Goal: Task Accomplishment & Management: Use online tool/utility

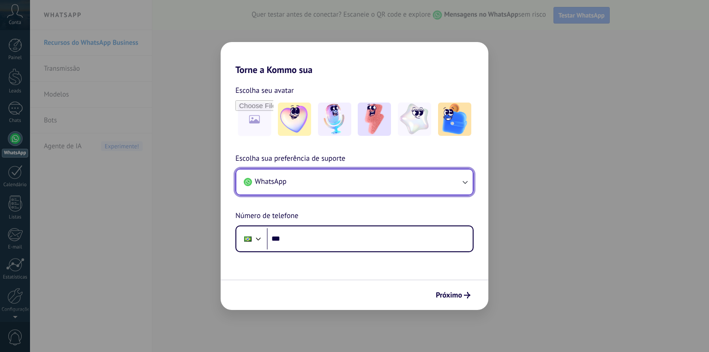
click at [303, 179] on button "WhatsApp" at bounding box center [354, 181] width 236 height 25
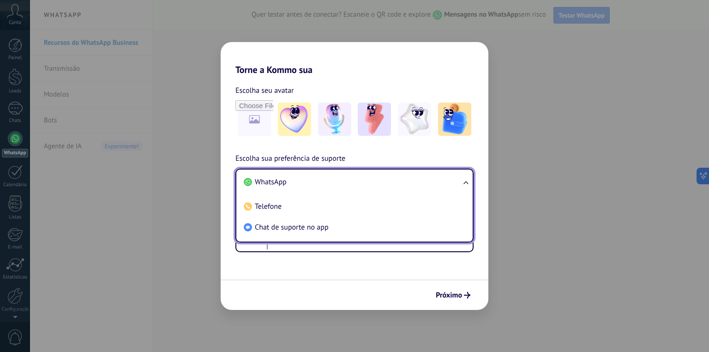
click at [303, 179] on li "WhatsApp" at bounding box center [352, 182] width 225 height 21
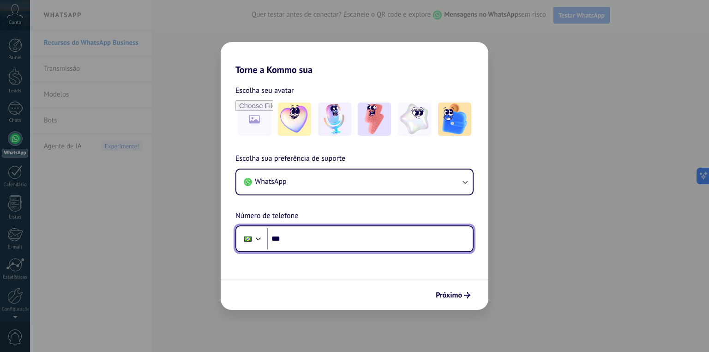
click at [313, 238] on input "***" at bounding box center [370, 238] width 206 height 21
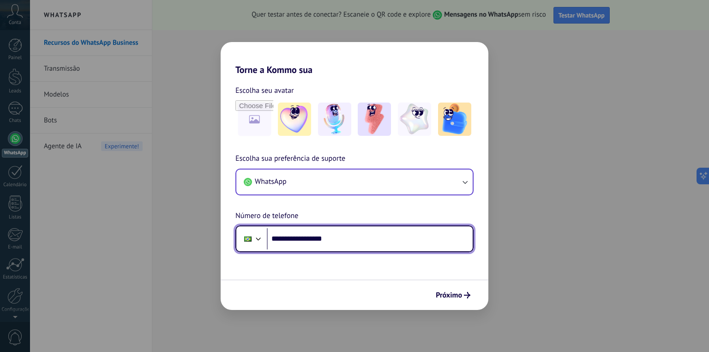
type input "**********"
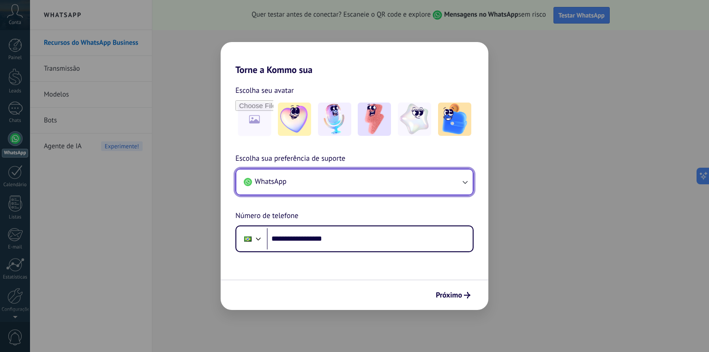
click at [321, 184] on button "WhatsApp" at bounding box center [354, 181] width 236 height 25
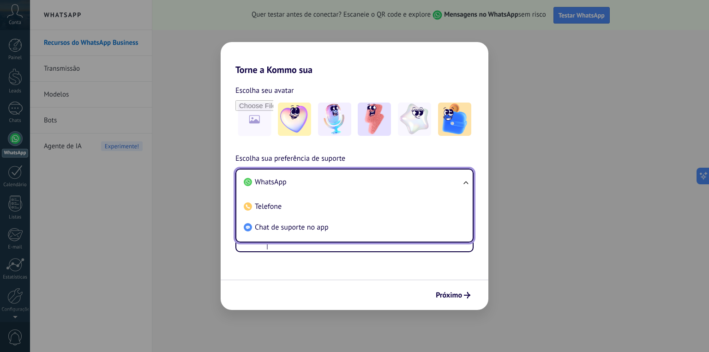
click at [321, 183] on li "WhatsApp" at bounding box center [352, 182] width 225 height 21
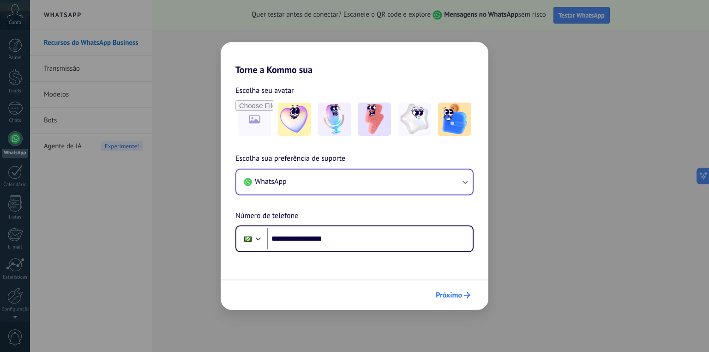
click at [460, 295] on span "Próximo" at bounding box center [449, 295] width 26 height 6
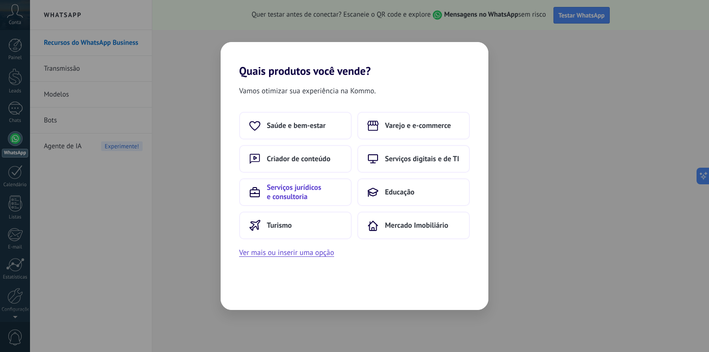
click at [280, 190] on span "Serviços jurídicos e consultoria" at bounding box center [304, 192] width 75 height 18
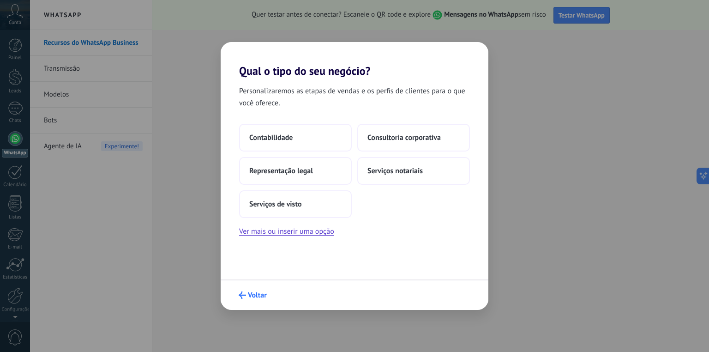
click at [252, 295] on span "Voltar" at bounding box center [257, 295] width 19 height 6
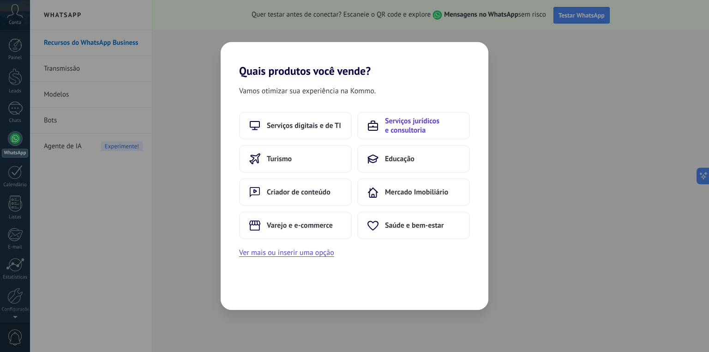
click at [373, 123] on use at bounding box center [373, 125] width 10 height 9
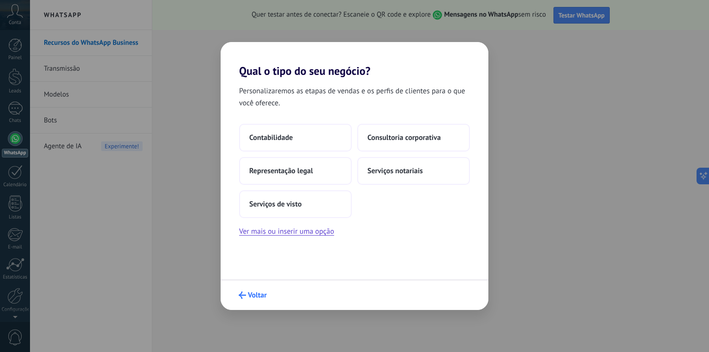
click at [246, 289] on button "Voltar" at bounding box center [253, 295] width 36 height 16
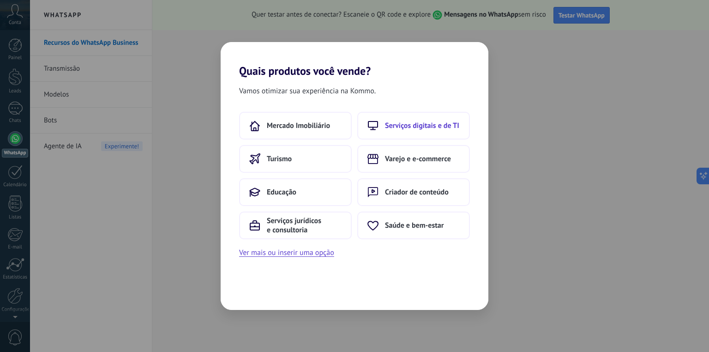
click at [374, 122] on icon at bounding box center [373, 125] width 11 height 9
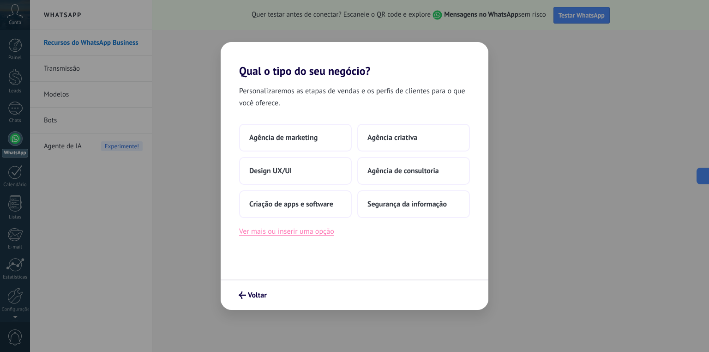
click at [269, 231] on button "Ver mais ou inserir uma opção" at bounding box center [286, 231] width 95 height 12
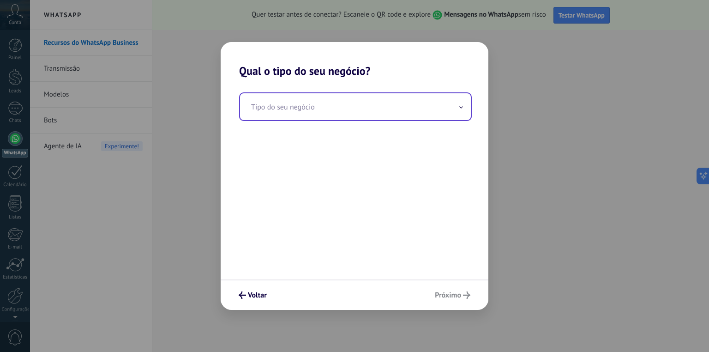
click at [322, 111] on input "text" at bounding box center [355, 106] width 231 height 27
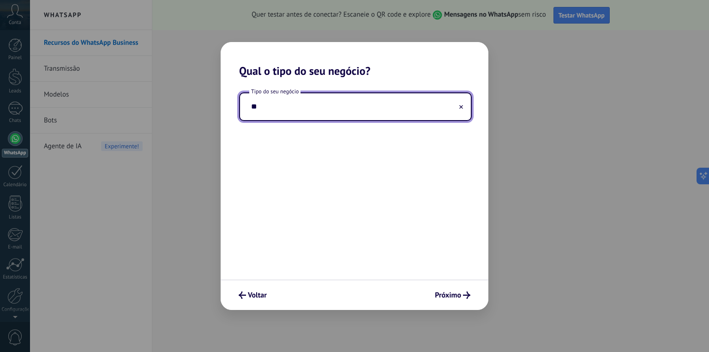
type input "*"
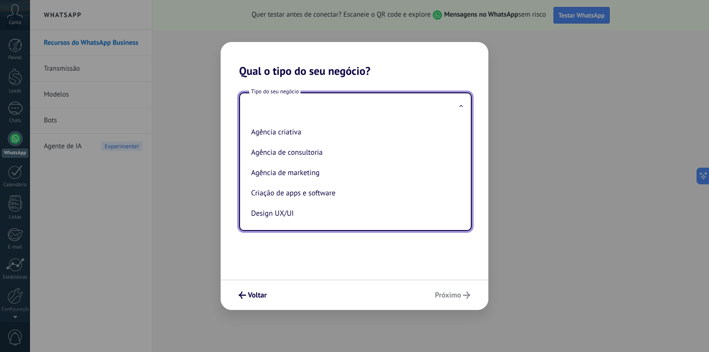
click at [430, 292] on div "Voltar Próximo" at bounding box center [355, 294] width 268 height 30
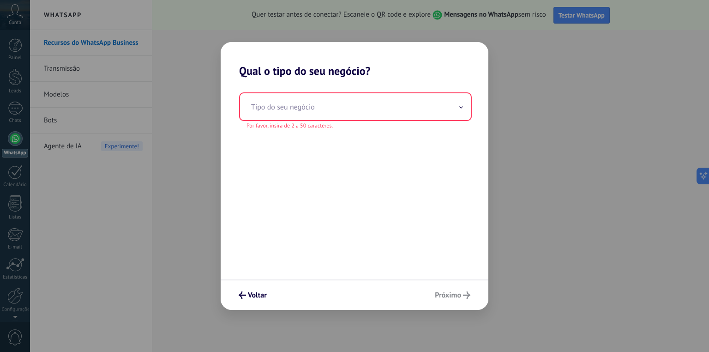
click at [441, 296] on div "Voltar Próximo" at bounding box center [355, 294] width 268 height 30
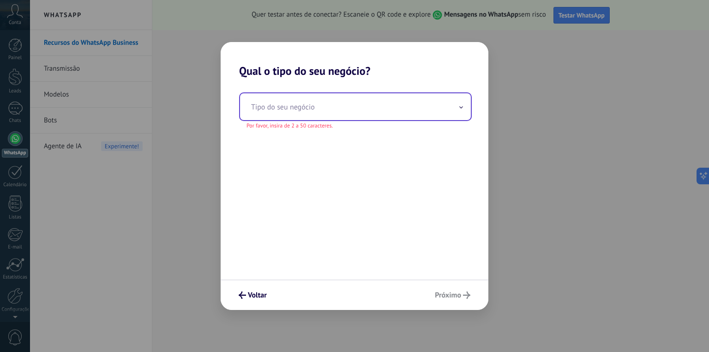
click at [307, 106] on input "text" at bounding box center [355, 106] width 231 height 27
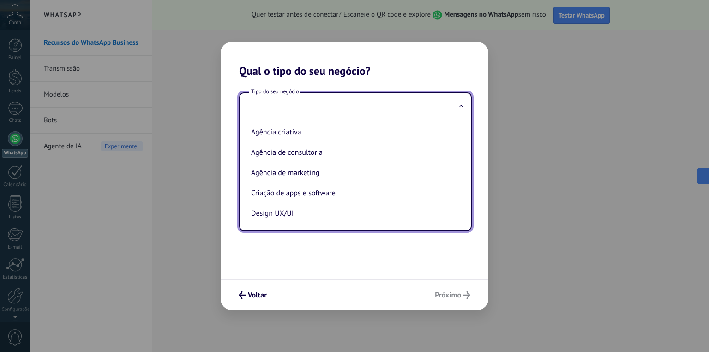
drag, startPoint x: 333, startPoint y: 260, endPoint x: 314, endPoint y: 276, distance: 25.2
click at [334, 260] on div "Tipo do seu negócio Agência criativa Agência de consultoria Agência de marketin…" at bounding box center [355, 179] width 268 height 202
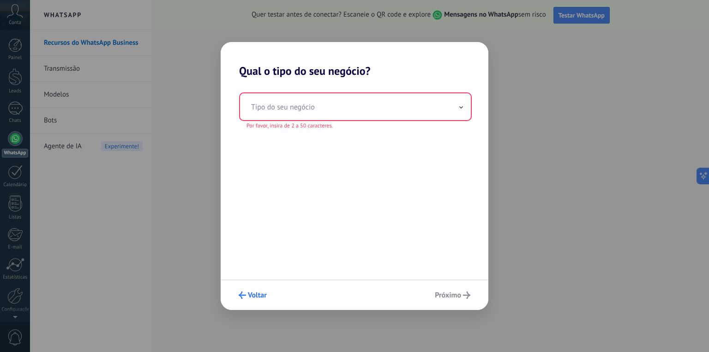
click at [259, 299] on button "Voltar" at bounding box center [253, 295] width 36 height 16
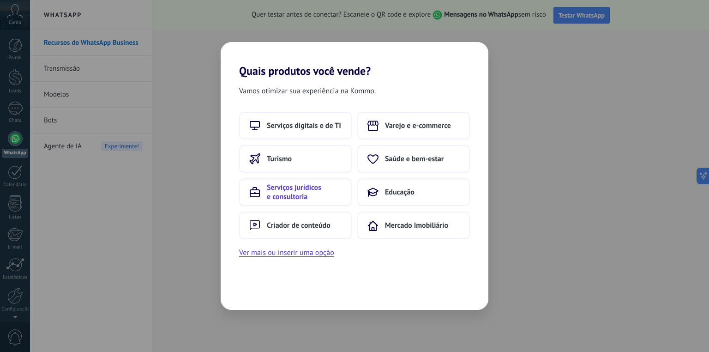
click at [283, 193] on span "Serviços jurídicos e consultoria" at bounding box center [304, 192] width 75 height 18
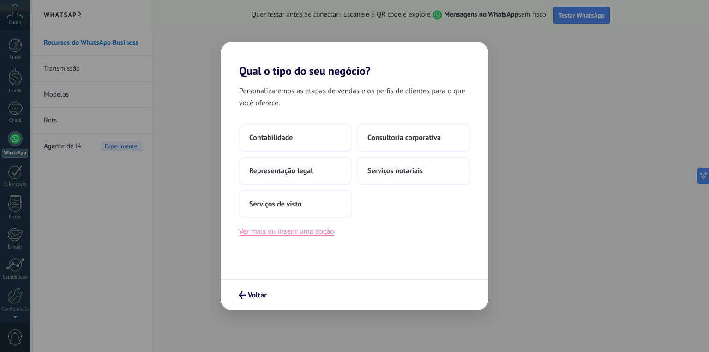
click at [275, 235] on button "Ver mais ou inserir uma opção" at bounding box center [286, 231] width 95 height 12
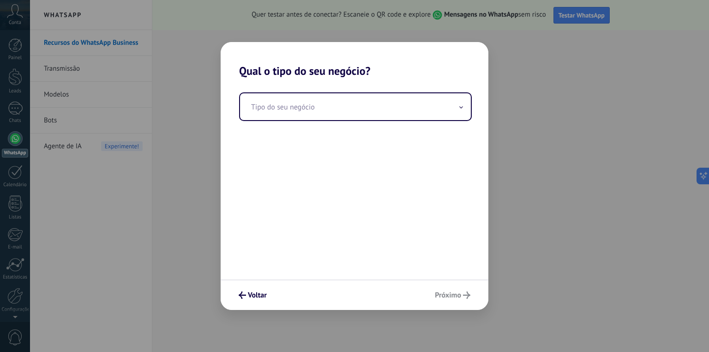
click at [286, 122] on div "Tipo do seu negócio" at bounding box center [355, 179] width 268 height 202
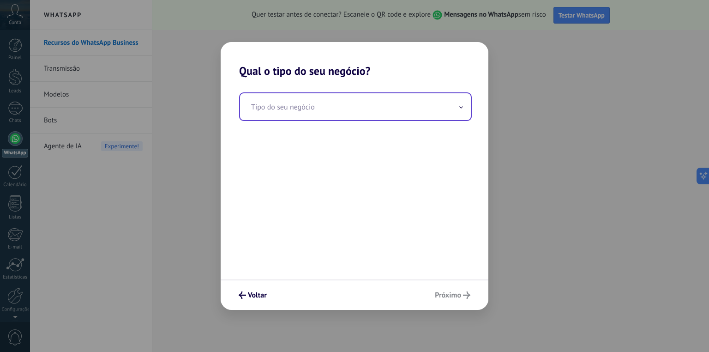
click at [286, 103] on input "text" at bounding box center [355, 106] width 231 height 27
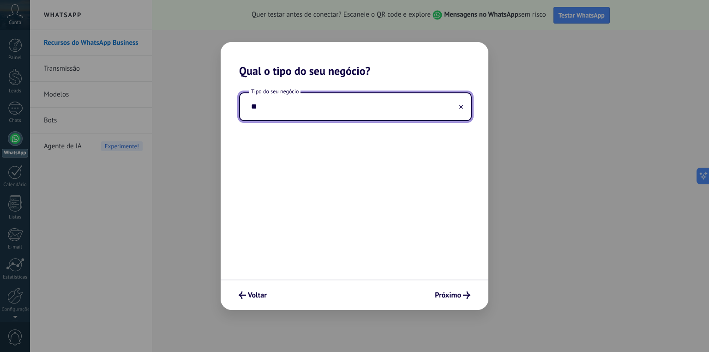
type input "*"
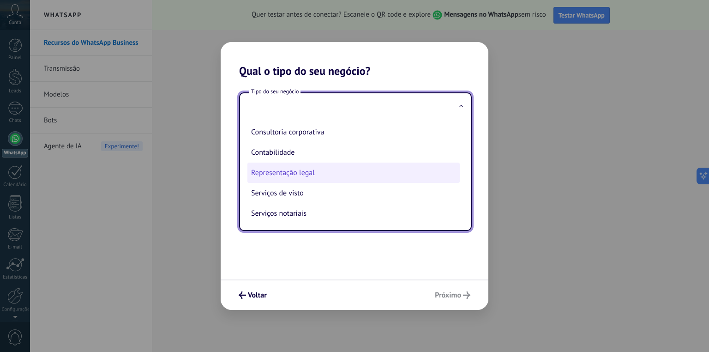
click at [301, 173] on li "Representação legal" at bounding box center [353, 173] width 212 height 20
type input "**********"
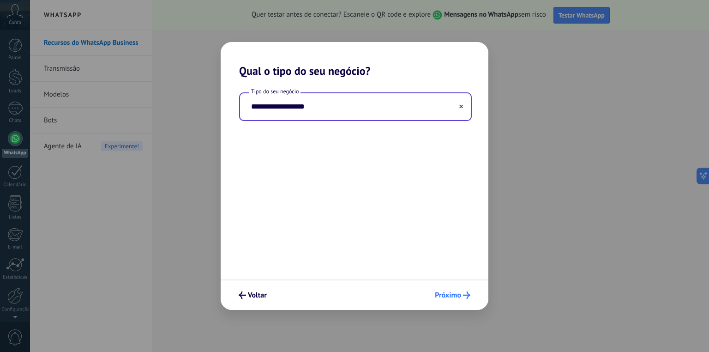
click at [456, 297] on span "Próximo" at bounding box center [448, 295] width 26 height 6
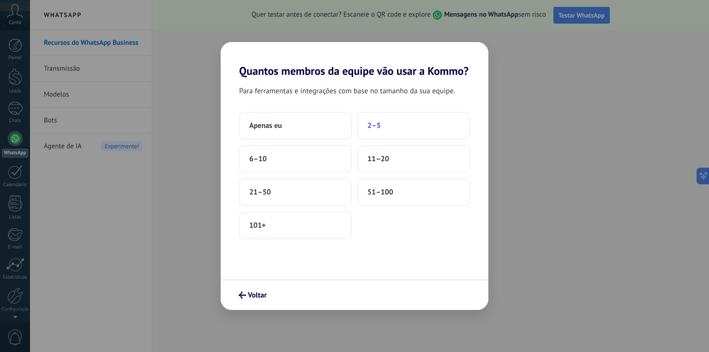
click at [367, 127] on button "2–5" at bounding box center [413, 126] width 113 height 28
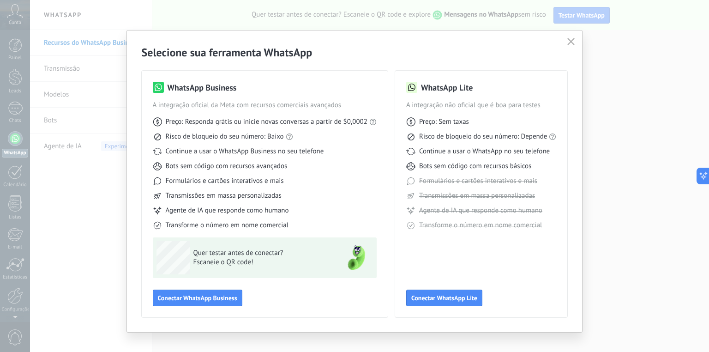
click at [225, 53] on h2 "Selecione sua ferramenta WhatsApp" at bounding box center [355, 52] width 426 height 14
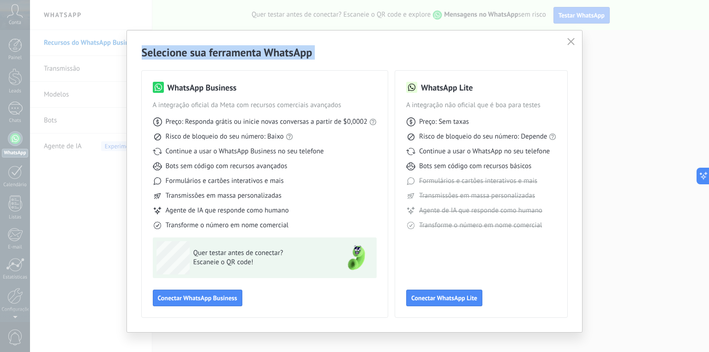
click at [225, 53] on h2 "Selecione sua ferramenta WhatsApp" at bounding box center [355, 52] width 426 height 14
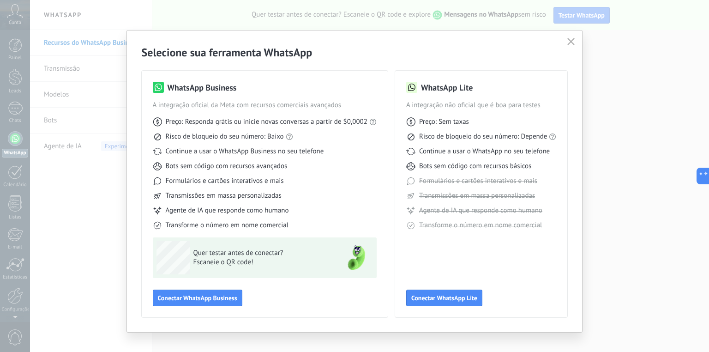
click at [211, 98] on div "WhatsApp Business A integração oficial da Meta com recursos comerciais avançado…" at bounding box center [265, 156] width 224 height 148
drag, startPoint x: 187, startPoint y: 109, endPoint x: 309, endPoint y: 102, distance: 122.5
click at [309, 102] on span "A integração oficial da Meta com recursos comerciais avançados" at bounding box center [265, 105] width 224 height 9
click at [268, 105] on span "A integração oficial da Meta com recursos comerciais avançados" at bounding box center [265, 105] width 224 height 9
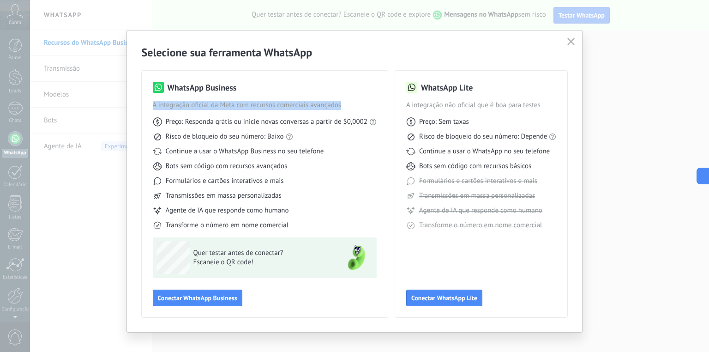
click at [268, 105] on span "A integração oficial da Meta com recursos comerciais avançados" at bounding box center [265, 105] width 224 height 9
click at [229, 121] on span "Preço: Responda grátis ou inicie novas conversas a partir de $0,0002" at bounding box center [267, 121] width 202 height 9
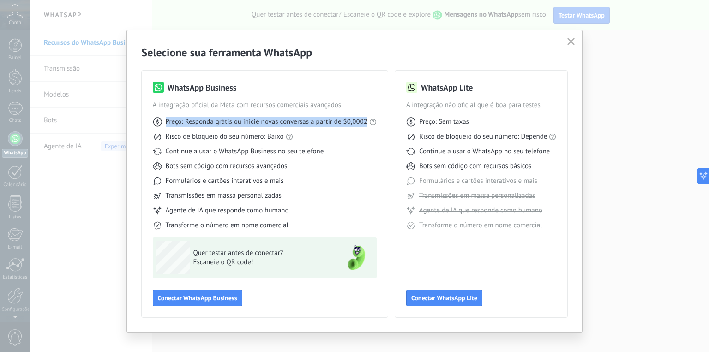
click at [229, 121] on span "Preço: Responda grátis ou inicie novas conversas a partir de $0,0002" at bounding box center [267, 121] width 202 height 9
click at [260, 121] on span "Preço: Responda grátis ou inicie novas conversas a partir de $0,0002" at bounding box center [267, 121] width 202 height 9
click at [241, 123] on span "Preço: Responda grátis ou inicie novas conversas a partir de $0,0002" at bounding box center [267, 121] width 202 height 9
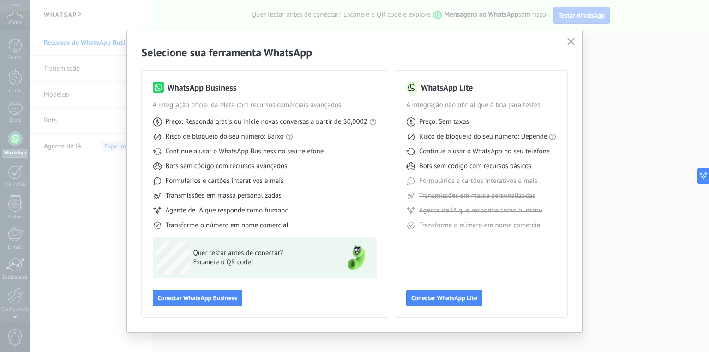
click at [241, 123] on span "Preço: Responda grátis ou inicie novas conversas a partir de $0,0002" at bounding box center [267, 121] width 202 height 9
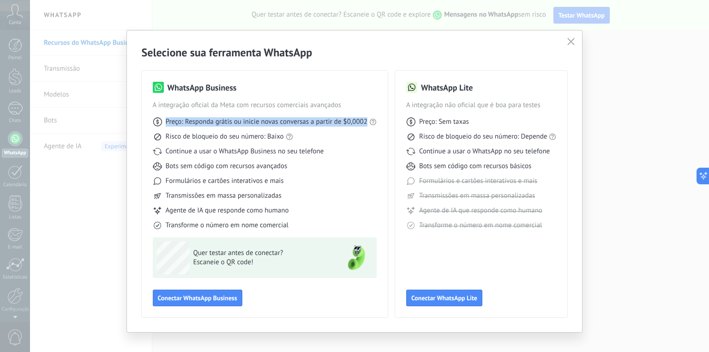
click at [241, 123] on span "Preço: Responda grátis ou inicie novas conversas a partir de $0,0002" at bounding box center [267, 121] width 202 height 9
click at [225, 124] on span "Preço: Responda grátis ou inicie novas conversas a partir de $0,0002" at bounding box center [267, 121] width 202 height 9
drag, startPoint x: 200, startPoint y: 124, endPoint x: 328, endPoint y: 120, distance: 127.5
click at [328, 120] on span "Preço: Responda grátis ou inicie novas conversas a partir de $0,0002" at bounding box center [267, 121] width 202 height 9
click at [264, 122] on span "Preço: Responda grátis ou inicie novas conversas a partir de $0,0002" at bounding box center [267, 121] width 202 height 9
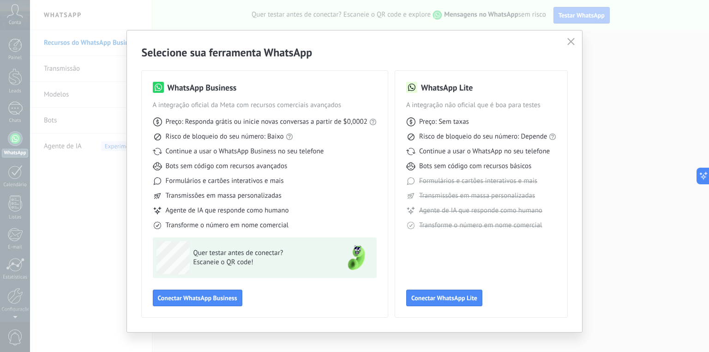
click at [178, 137] on span "Risco de bloqueio do seu número: Baixo" at bounding box center [225, 136] width 118 height 9
click at [179, 137] on span "Risco de bloqueio do seu número: Baixo" at bounding box center [225, 136] width 118 height 9
click at [230, 137] on span "Risco de bloqueio do seu número: Baixo" at bounding box center [225, 136] width 118 height 9
click at [212, 150] on span "Continue a usar o WhatsApp Business no seu telefone" at bounding box center [245, 151] width 158 height 9
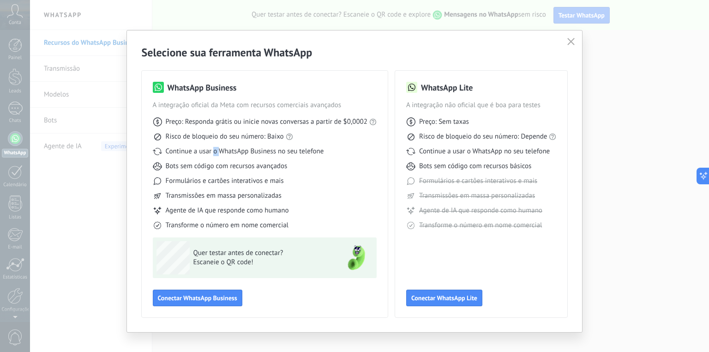
click at [212, 150] on span "Continue a usar o WhatsApp Business no seu telefone" at bounding box center [245, 151] width 158 height 9
click at [225, 153] on span "Continue a usar o WhatsApp Business no seu telefone" at bounding box center [245, 151] width 158 height 9
click at [199, 169] on span "Bots sem código com recursos avançados" at bounding box center [227, 166] width 122 height 9
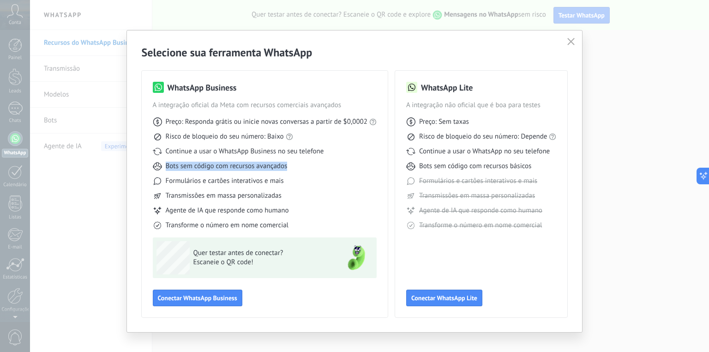
click at [199, 169] on span "Bots sem código com recursos avançados" at bounding box center [227, 166] width 122 height 9
click at [199, 181] on span "Formulários e cartões interativos e mais" at bounding box center [225, 180] width 118 height 9
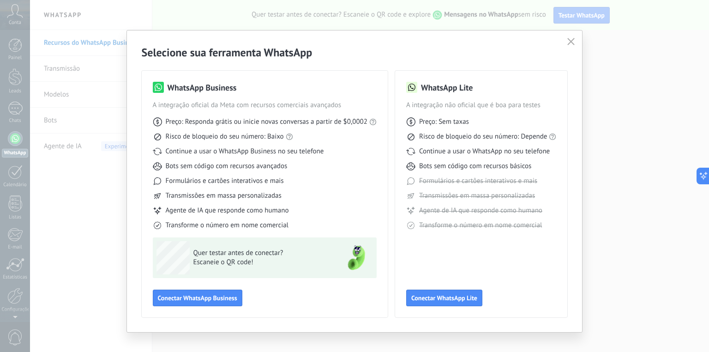
click at [209, 199] on span "Transmissões em massa personalizadas" at bounding box center [224, 195] width 116 height 9
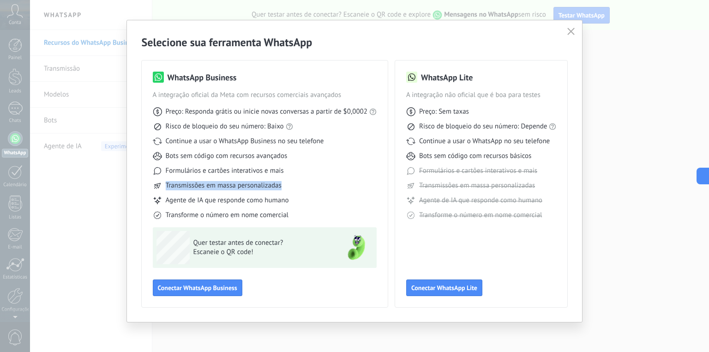
click at [205, 192] on div "Preço: Responda grátis ou inicie novas conversas a partir de $0,0002 Risco de b…" at bounding box center [265, 160] width 224 height 120
click at [205, 196] on span "Agente de IA que responde como humano" at bounding box center [227, 200] width 123 height 9
click at [212, 207] on div "Preço: Responda grátis ou inicie novas conversas a partir de $0,0002 Risco de b…" at bounding box center [265, 160] width 224 height 120
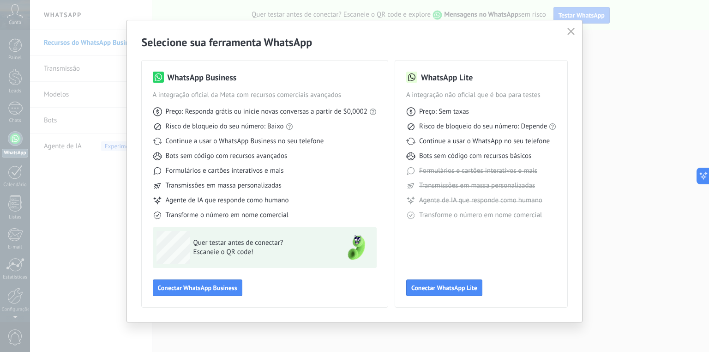
click at [213, 212] on span "Transforme o número em nome comercial" at bounding box center [227, 215] width 123 height 9
click at [218, 218] on span "Transforme o número em nome comercial" at bounding box center [227, 215] width 123 height 9
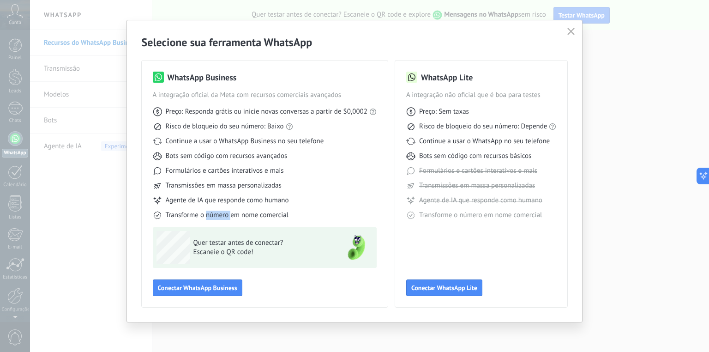
click at [218, 218] on span "Transforme o número em nome comercial" at bounding box center [227, 215] width 123 height 9
click at [207, 247] on span "Escaneie o QR code!" at bounding box center [260, 251] width 135 height 9
click at [194, 290] on span "Conectar WhatsApp Business" at bounding box center [197, 287] width 79 height 6
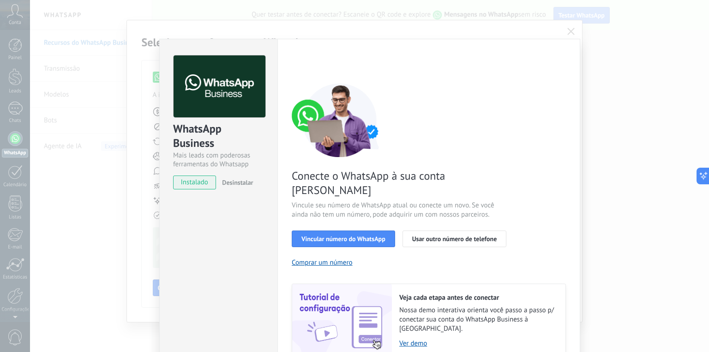
click at [199, 137] on div "WhatsApp Business" at bounding box center [218, 136] width 91 height 30
click at [224, 160] on div "Mais leads com poderosas ferramentas do Whatsapp" at bounding box center [218, 160] width 91 height 18
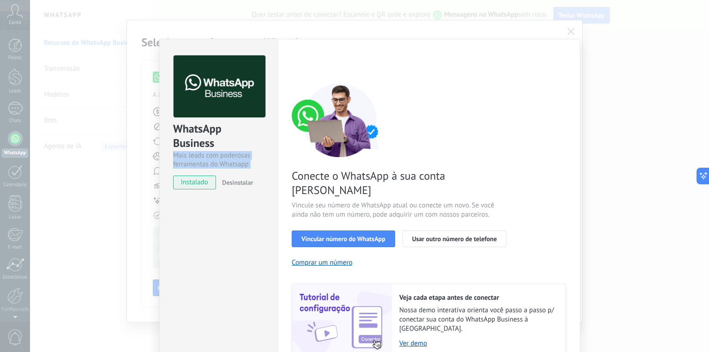
click at [224, 160] on div "Mais leads com poderosas ferramentas do Whatsapp" at bounding box center [218, 160] width 91 height 18
click at [327, 235] on span "Vincular número do WhatsApp" at bounding box center [343, 238] width 84 height 6
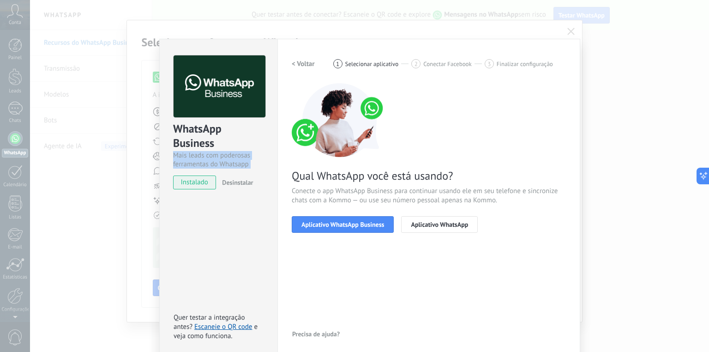
click at [327, 225] on span "Aplicativo WhatsApp Business" at bounding box center [342, 224] width 83 height 6
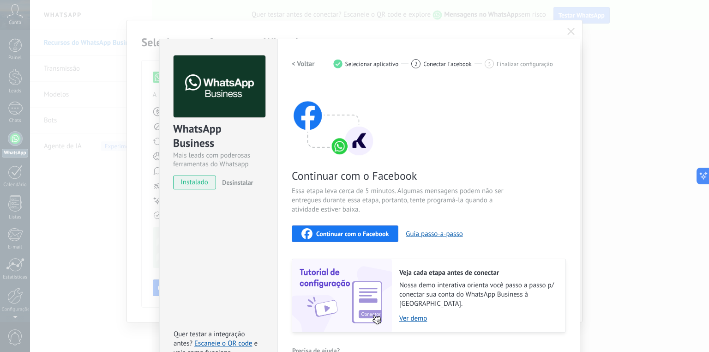
click at [322, 192] on span "Essa etapa leva cerca de 5 minutos. Algumas mensagens podem não ser entregues d…" at bounding box center [402, 201] width 220 height 28
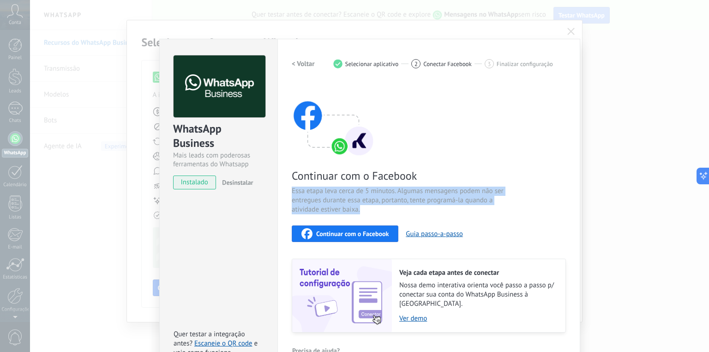
click at [322, 192] on span "Essa etapa leva cerca de 5 minutos. Algumas mensagens podem não ser entregues d…" at bounding box center [402, 201] width 220 height 28
click at [335, 129] on img at bounding box center [333, 120] width 83 height 74
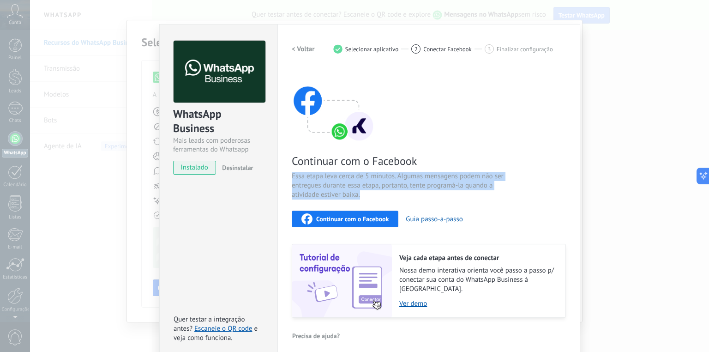
click at [345, 217] on span "Continuar com o Facebook" at bounding box center [352, 219] width 72 height 6
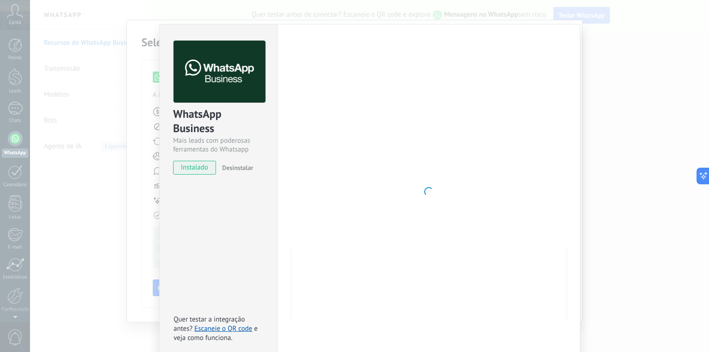
click at [657, 87] on div "WhatsApp Business Mais leads com poderosas ferramentas do Whatsapp instalado De…" at bounding box center [369, 176] width 679 height 352
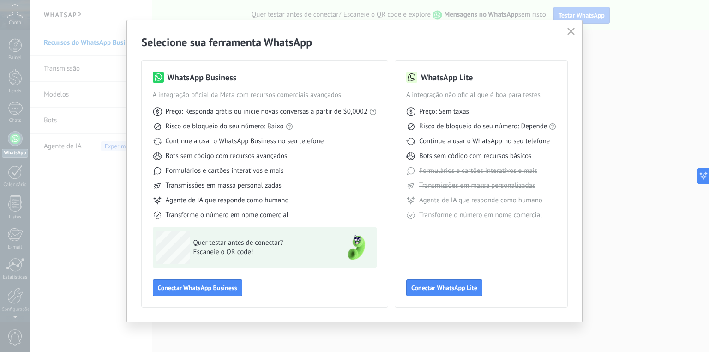
scroll to position [0, 0]
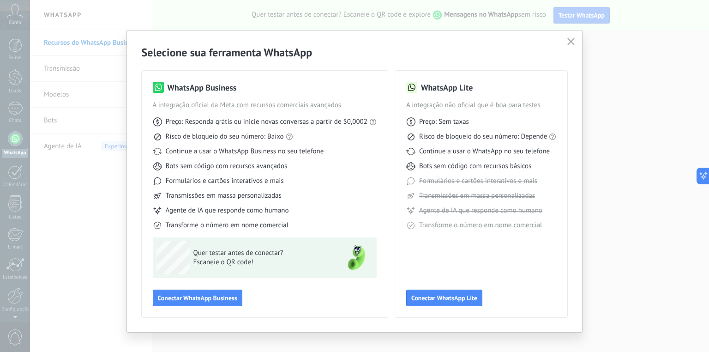
click at [207, 261] on span "Escaneie o QR code!" at bounding box center [260, 262] width 135 height 9
click at [210, 254] on span "Quer testar antes de conectar?" at bounding box center [260, 252] width 135 height 9
click at [199, 299] on span "Conectar WhatsApp Business" at bounding box center [197, 298] width 79 height 6
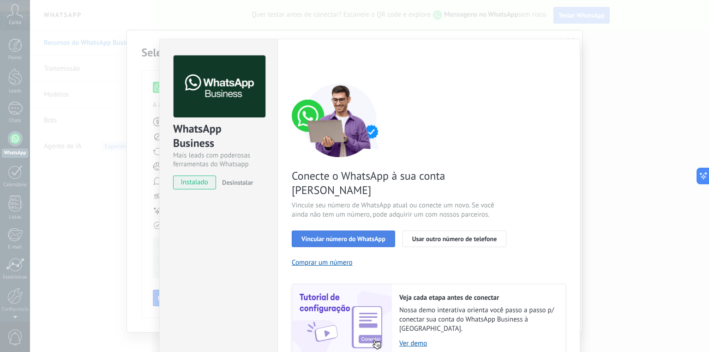
click at [335, 230] on button "Vincular número do WhatsApp" at bounding box center [343, 238] width 103 height 17
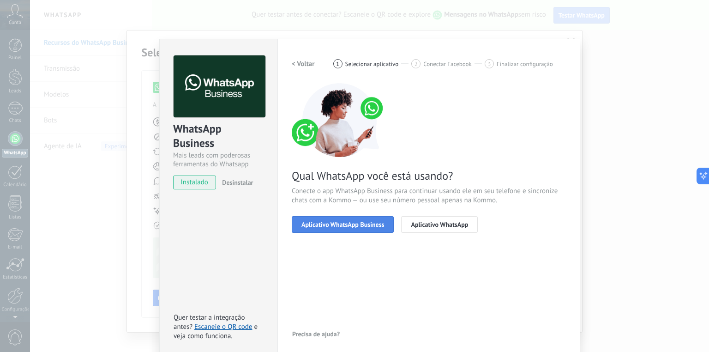
click at [329, 225] on span "Aplicativo WhatsApp Business" at bounding box center [342, 224] width 83 height 6
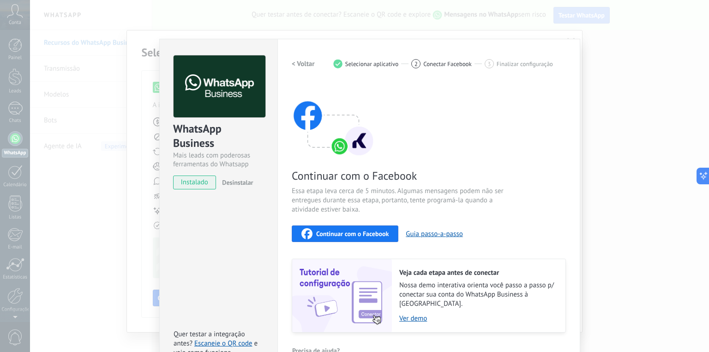
scroll to position [15, 0]
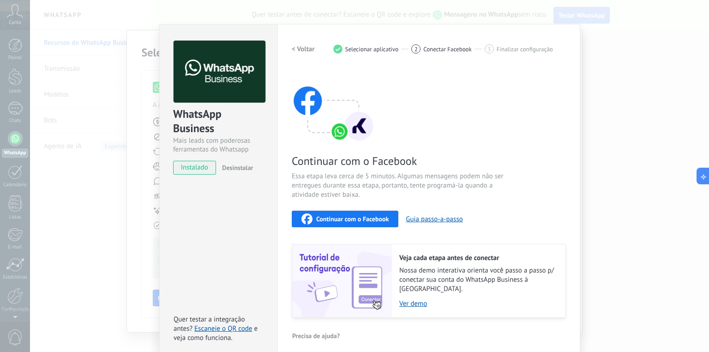
click at [358, 163] on span "Continuar com o Facebook" at bounding box center [402, 161] width 220 height 14
drag, startPoint x: 338, startPoint y: 186, endPoint x: 374, endPoint y: 185, distance: 36.5
click at [374, 185] on span "Essa etapa leva cerca de 5 minutos. Algumas mensagens podem não ser entregues d…" at bounding box center [402, 186] width 220 height 28
click at [398, 185] on span "Essa etapa leva cerca de 5 minutos. Algumas mensagens podem não ser entregues d…" at bounding box center [402, 186] width 220 height 28
drag, startPoint x: 419, startPoint y: 186, endPoint x: 365, endPoint y: 194, distance: 54.6
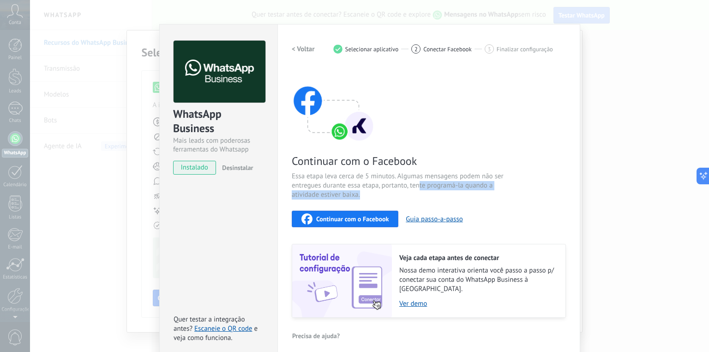
click at [365, 194] on span "Essa etapa leva cerca de 5 minutos. Algumas mensagens podem não ser entregues d…" at bounding box center [402, 186] width 220 height 28
click at [235, 324] on link "Escaneie o QR code" at bounding box center [223, 328] width 58 height 9
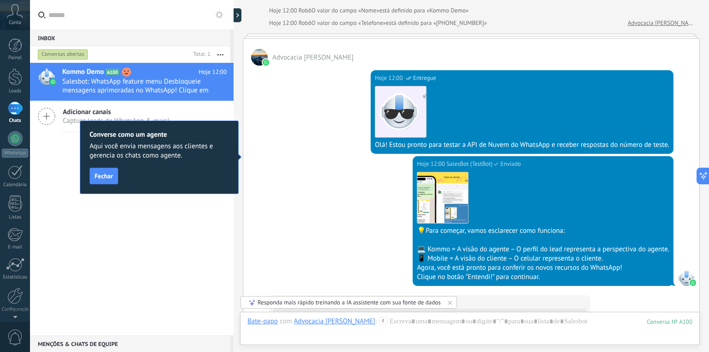
scroll to position [356, 0]
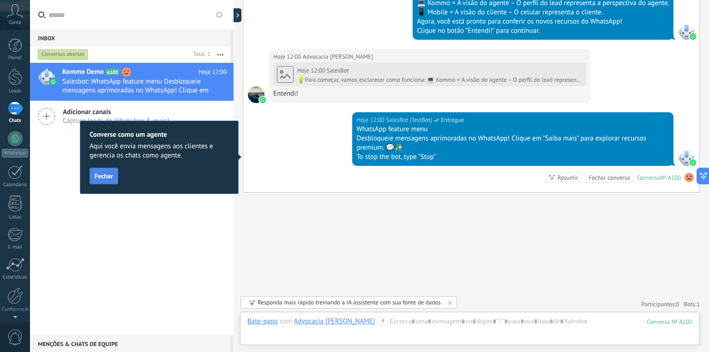
click at [103, 177] on span "Fechar" at bounding box center [104, 176] width 18 height 6
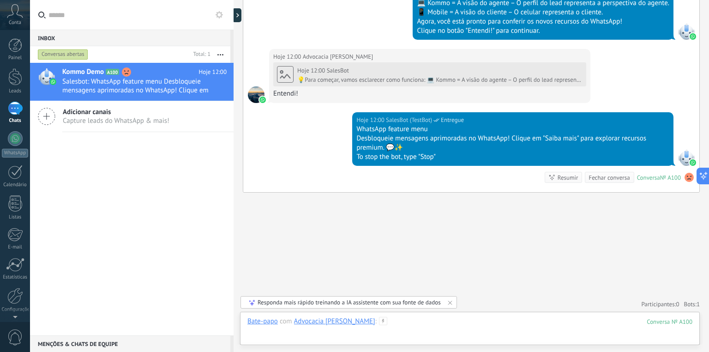
click at [421, 325] on div at bounding box center [469, 331] width 445 height 28
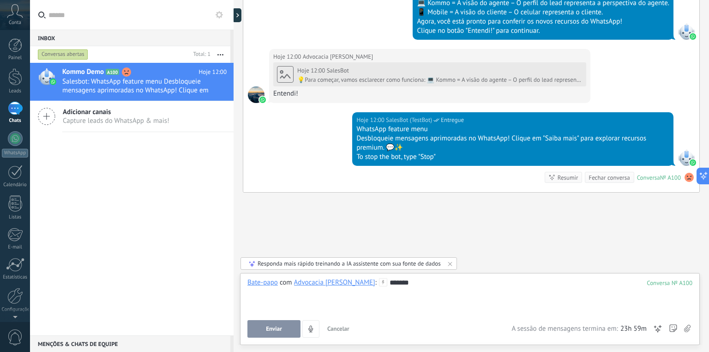
click at [258, 326] on button "Enviar" at bounding box center [273, 329] width 53 height 18
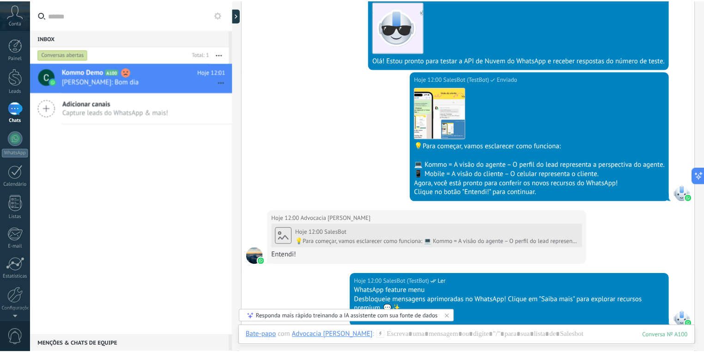
scroll to position [392, 0]
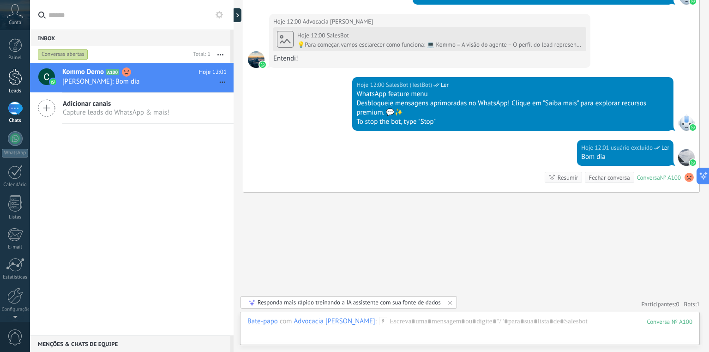
click at [14, 78] on div at bounding box center [15, 76] width 14 height 17
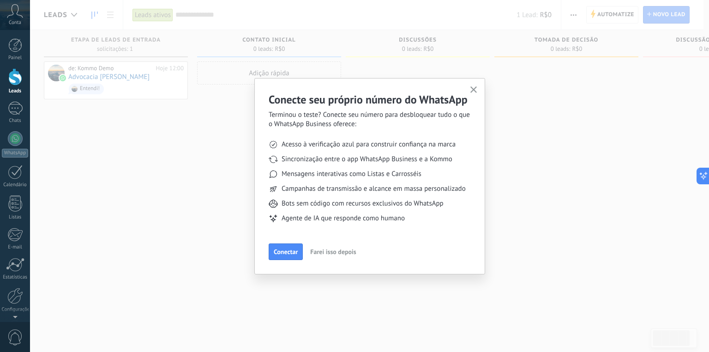
click at [319, 101] on h2 "Conecte seu próprio número do WhatsApp" at bounding box center [370, 99] width 202 height 14
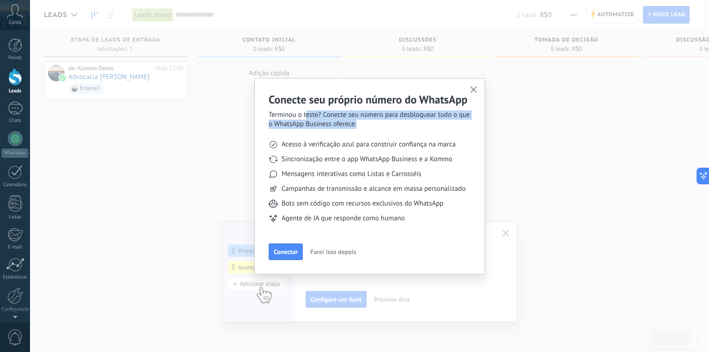
drag, startPoint x: 306, startPoint y: 115, endPoint x: 418, endPoint y: 124, distance: 112.6
click at [418, 124] on span "Terminou o teste? Conecte seu número para desbloquear tudo o que o WhatsApp Bus…" at bounding box center [370, 119] width 202 height 18
click at [343, 250] on span "Farei isso depois" at bounding box center [333, 251] width 46 height 6
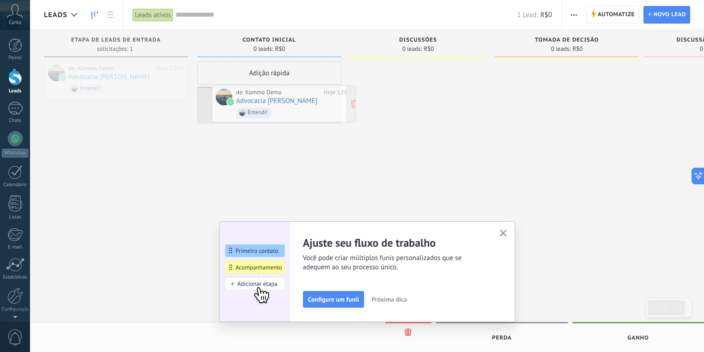
drag, startPoint x: 122, startPoint y: 76, endPoint x: 289, endPoint y: 100, distance: 169.3
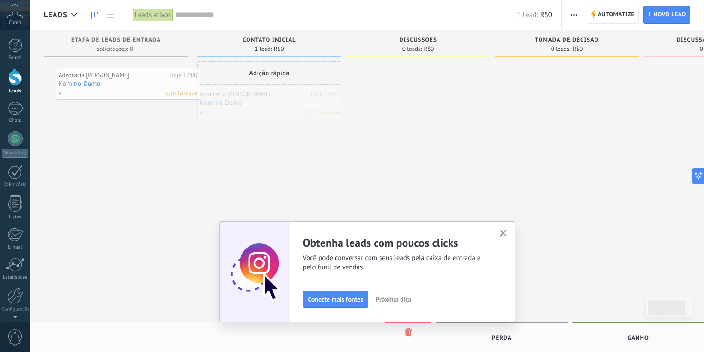
drag, startPoint x: 260, startPoint y: 106, endPoint x: 121, endPoint y: 83, distance: 140.4
drag, startPoint x: 163, startPoint y: 107, endPoint x: 75, endPoint y: 72, distance: 94.7
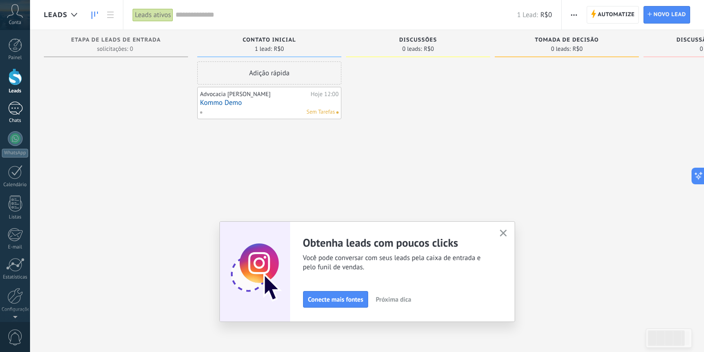
click at [11, 111] on div "1" at bounding box center [15, 108] width 15 height 13
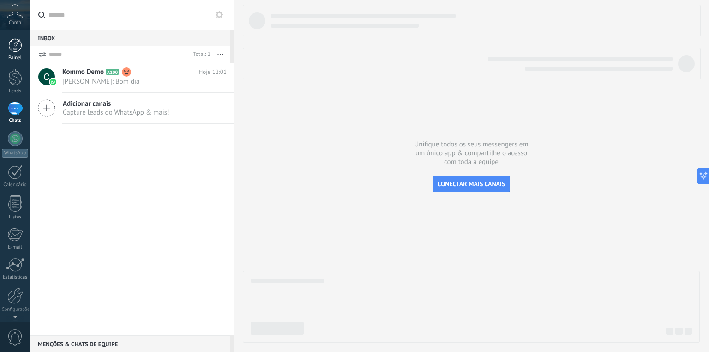
click at [14, 45] on div at bounding box center [15, 45] width 14 height 14
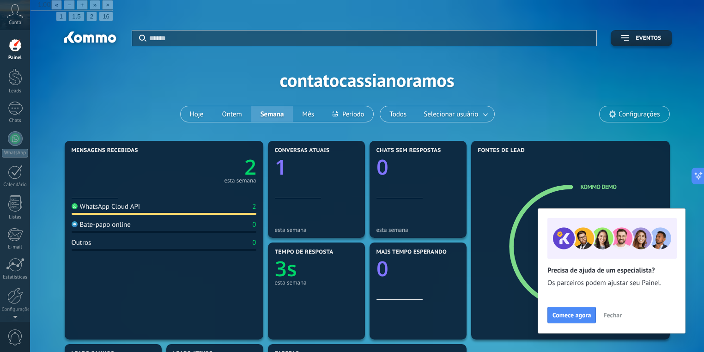
click at [12, 10] on icon at bounding box center [15, 11] width 16 height 14
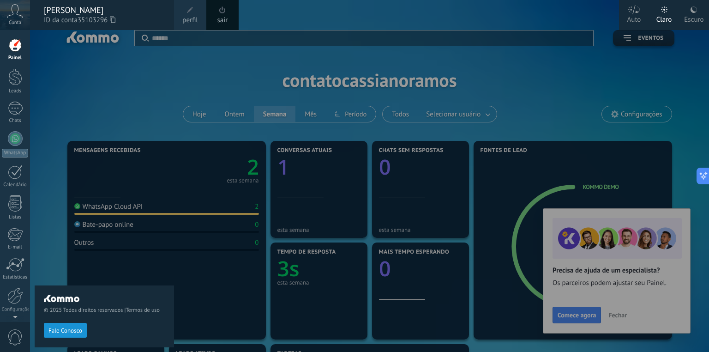
click at [17, 50] on div at bounding box center [15, 45] width 14 height 14
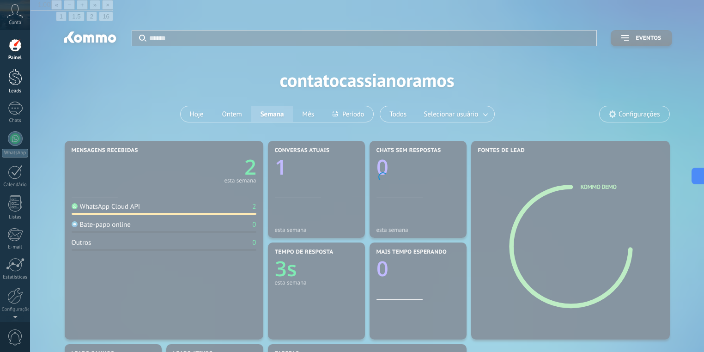
click at [17, 85] on div at bounding box center [15, 76] width 14 height 17
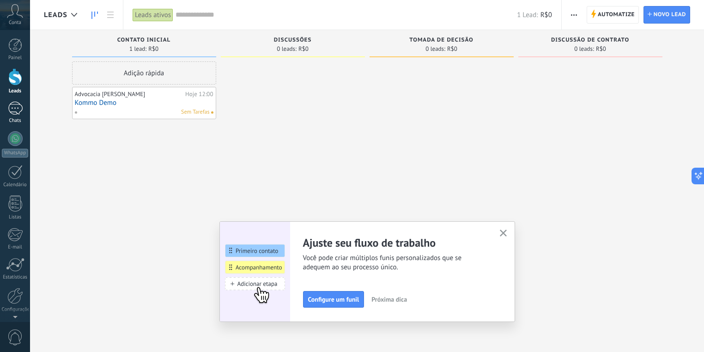
click at [10, 110] on div "1" at bounding box center [15, 108] width 15 height 13
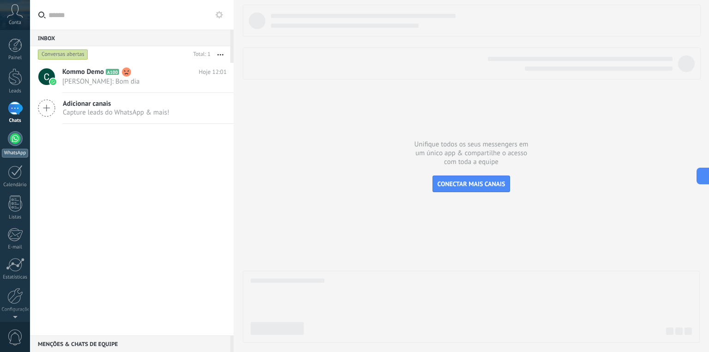
click at [13, 136] on div at bounding box center [15, 138] width 15 height 15
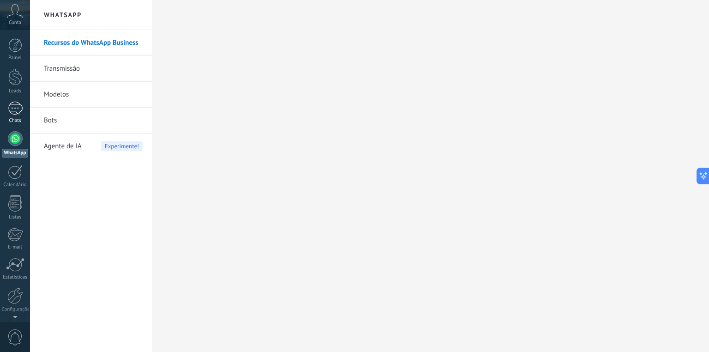
click at [16, 109] on div "1" at bounding box center [15, 108] width 15 height 13
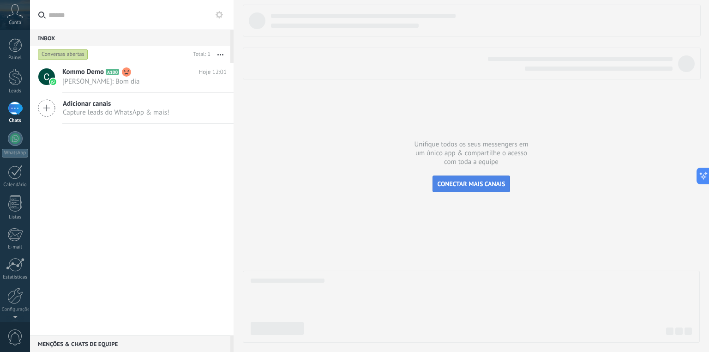
click at [470, 184] on span "CONECTAR MAIS CANAIS" at bounding box center [472, 184] width 68 height 8
